Goal: Task Accomplishment & Management: Manage account settings

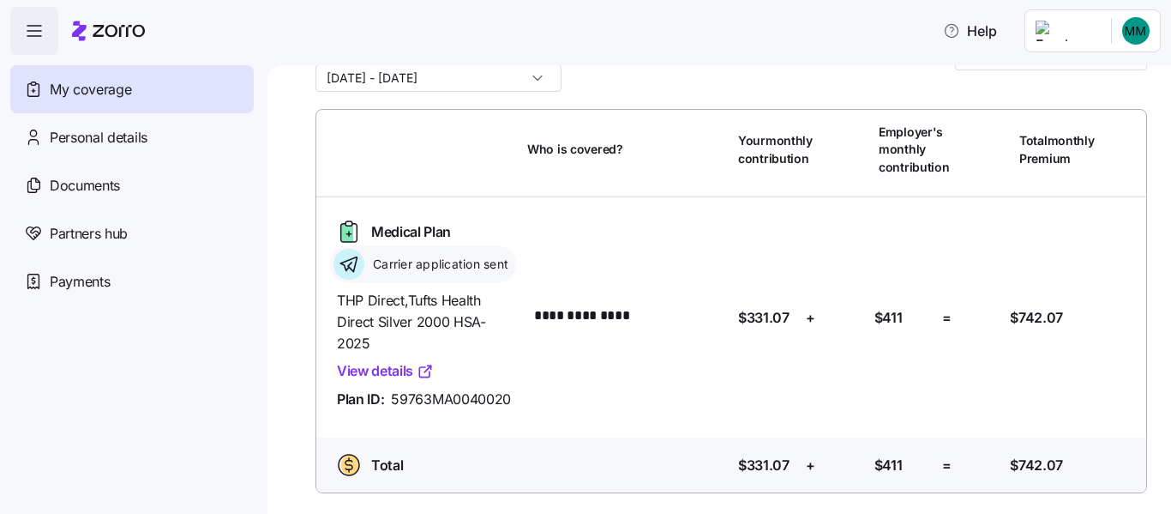
scroll to position [257, 0]
click at [133, 148] on span "Personal details" at bounding box center [99, 137] width 98 height 21
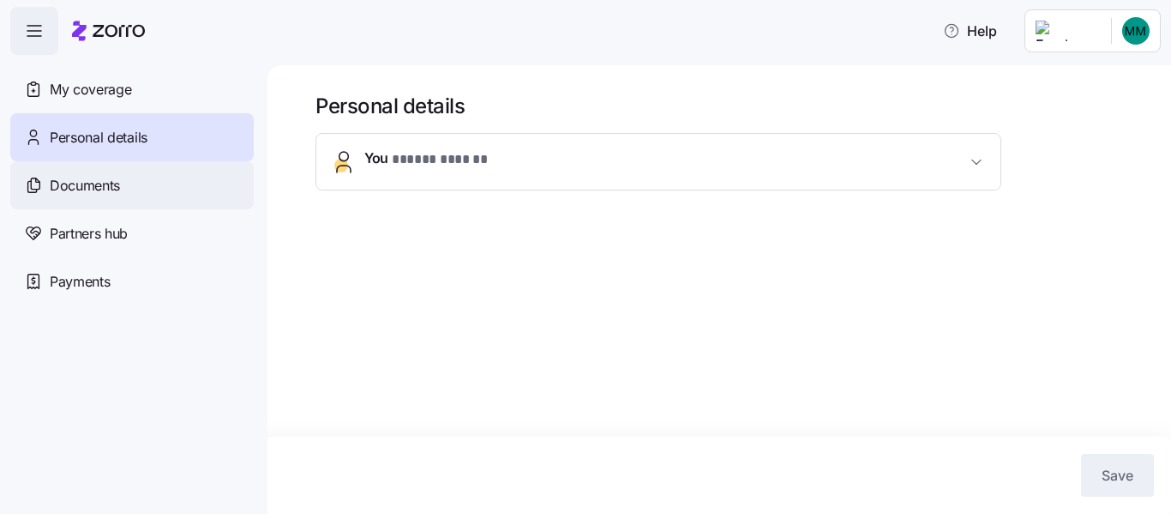
click at [90, 196] on span "Documents" at bounding box center [85, 185] width 70 height 21
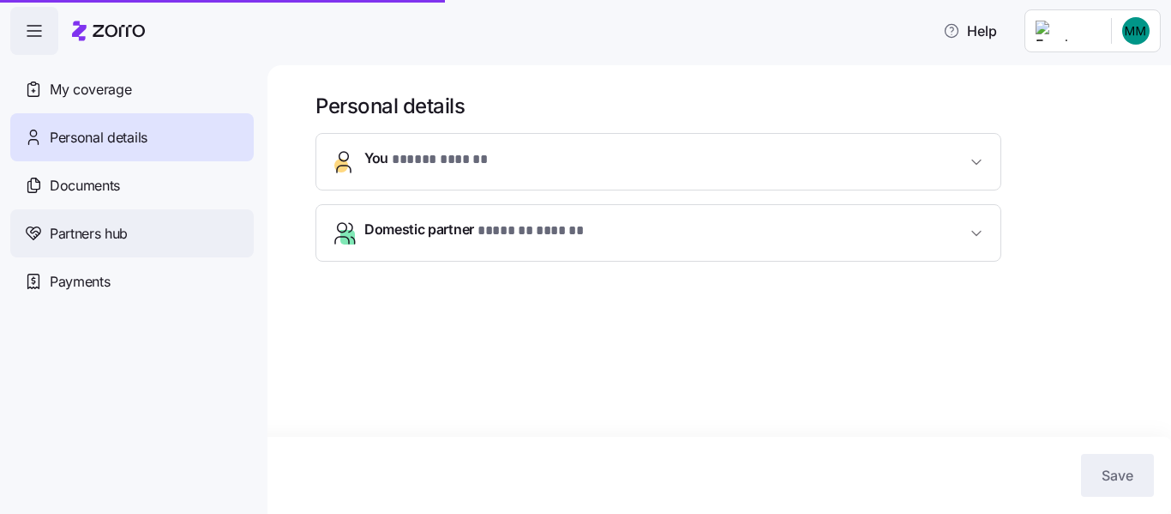
click at [96, 257] on div "Partners hub" at bounding box center [131, 233] width 243 height 48
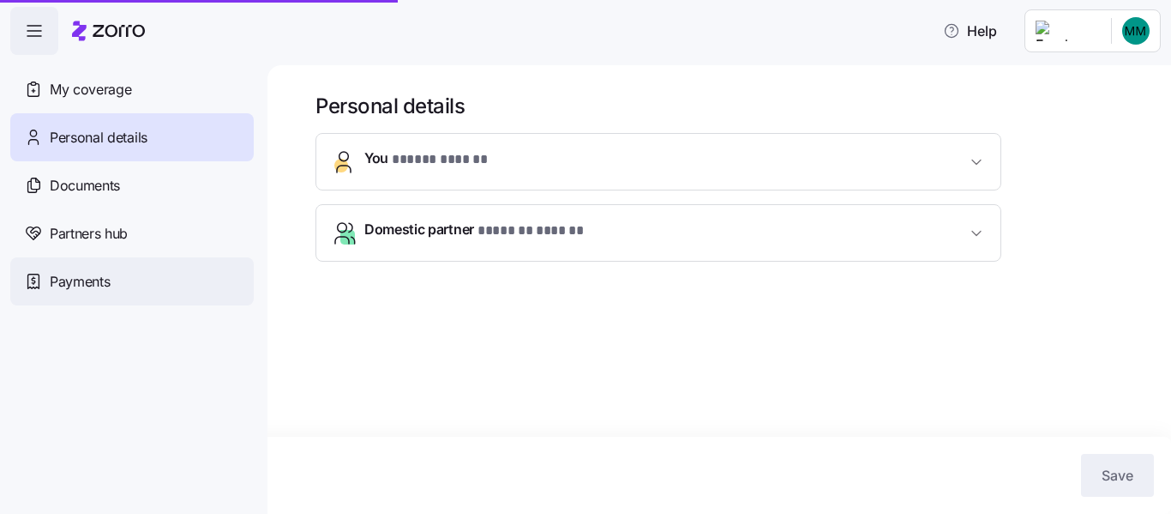
click at [103, 292] on span "Payments" at bounding box center [80, 281] width 60 height 21
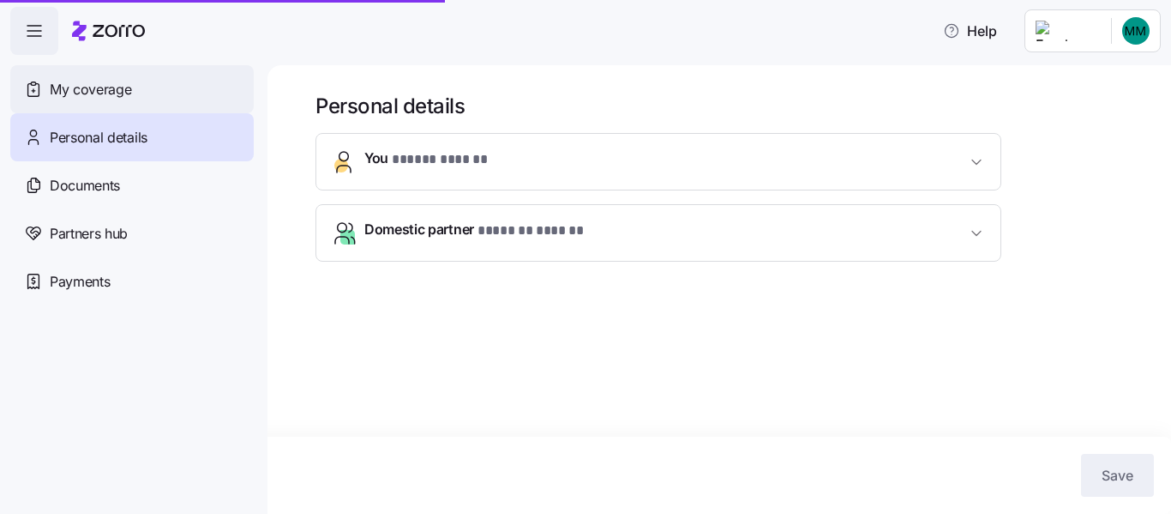
click at [87, 100] on span "My coverage" at bounding box center [90, 89] width 81 height 21
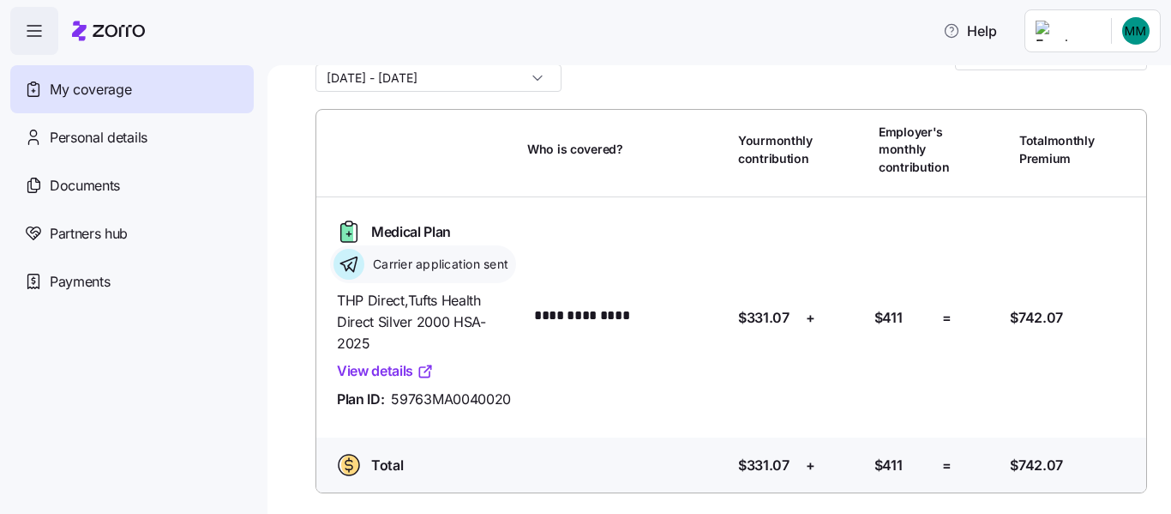
scroll to position [257, 0]
click at [1124, 39] on html "**********" at bounding box center [585, 251] width 1171 height 503
click at [1078, 127] on div "Log out" at bounding box center [1063, 117] width 67 height 19
